Goal: Transaction & Acquisition: Purchase product/service

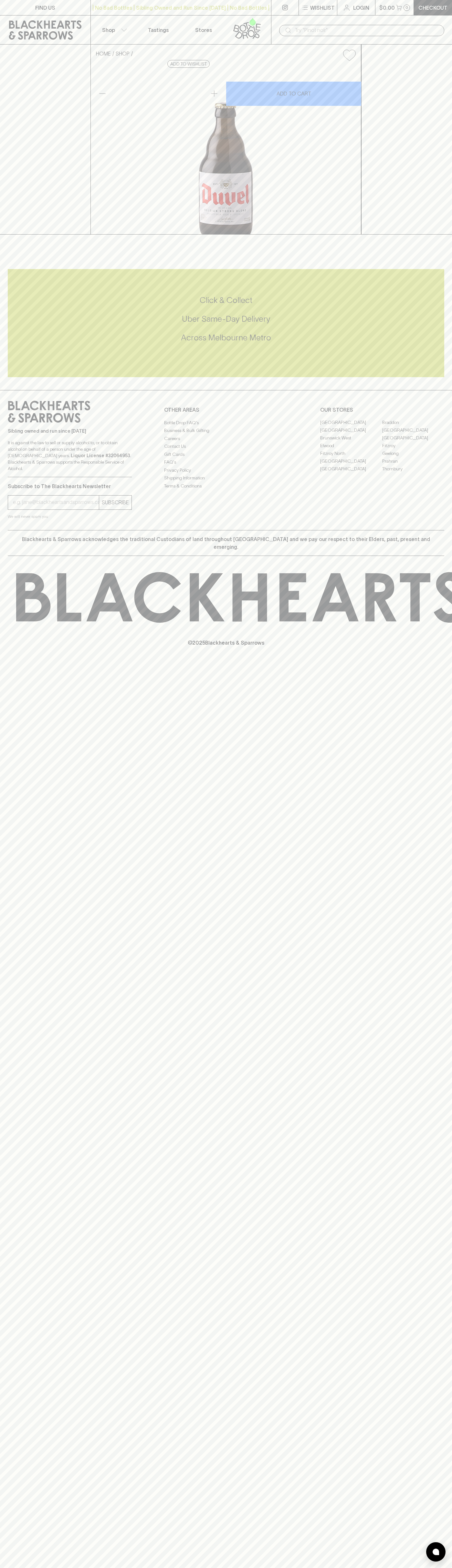
click at [230, 17] on link at bounding box center [249, 29] width 45 height 29
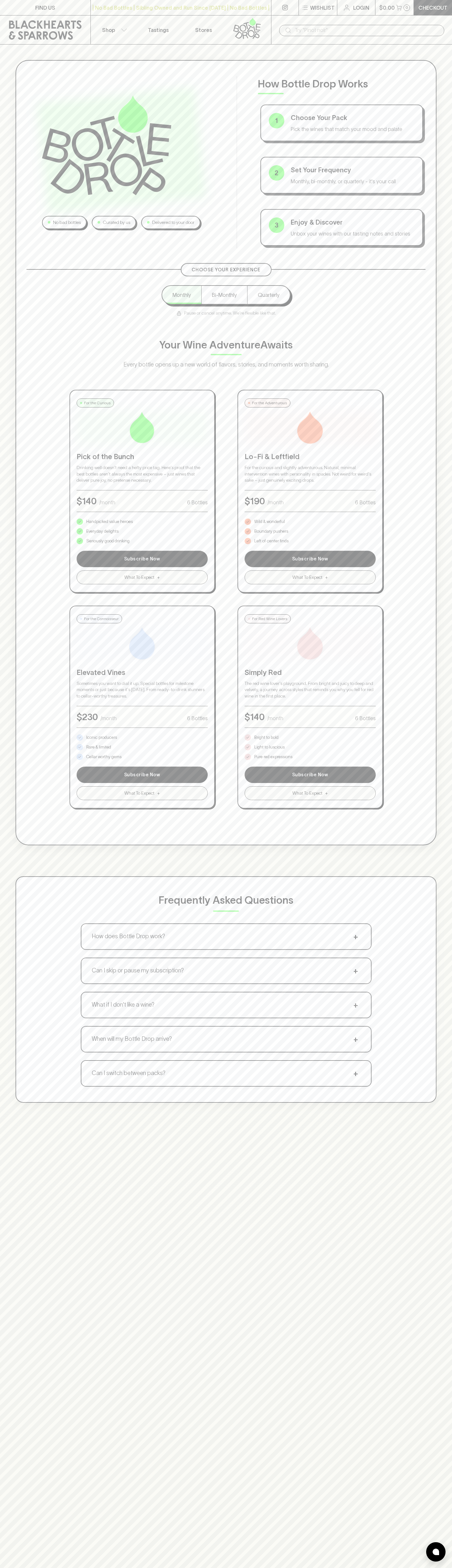
click at [165, 1567] on html "FIND US | No Bad Bottles | Sibling Owned and Run Since 2006 | No Bad Bottles | …" at bounding box center [226, 1013] width 452 height 2027
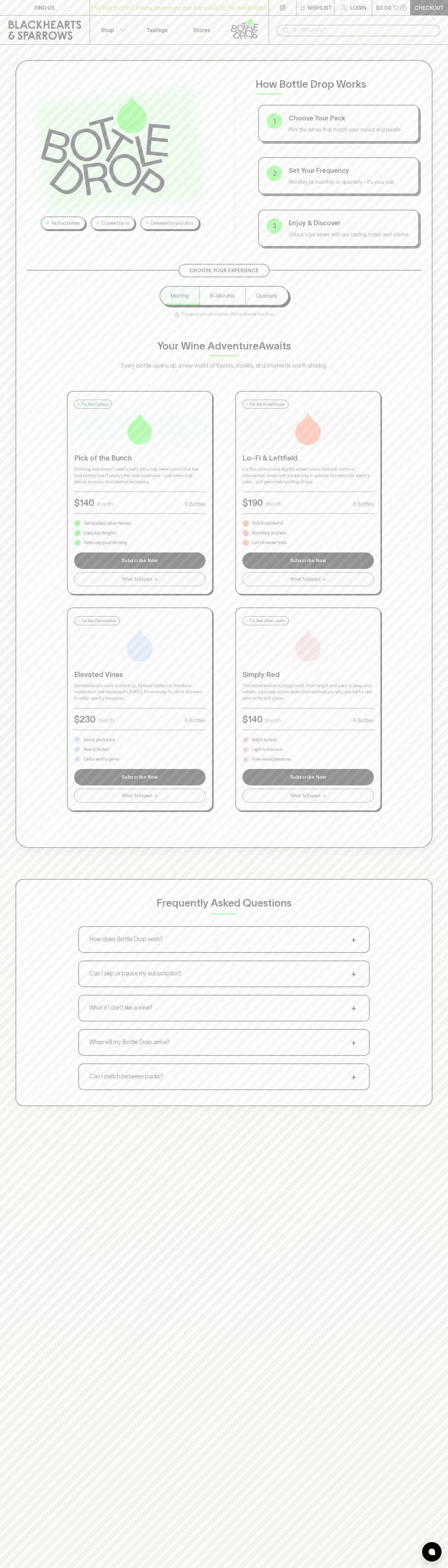
click at [28, 1413] on div "No bad bottles Curated by us Delivered to your door How Bottle Drop Works 1 Cho…" at bounding box center [224, 829] width 448 height 1568
click at [271, 759] on p "Pure red expressions" at bounding box center [271, 759] width 38 height 7
